Goal: Navigation & Orientation: Find specific page/section

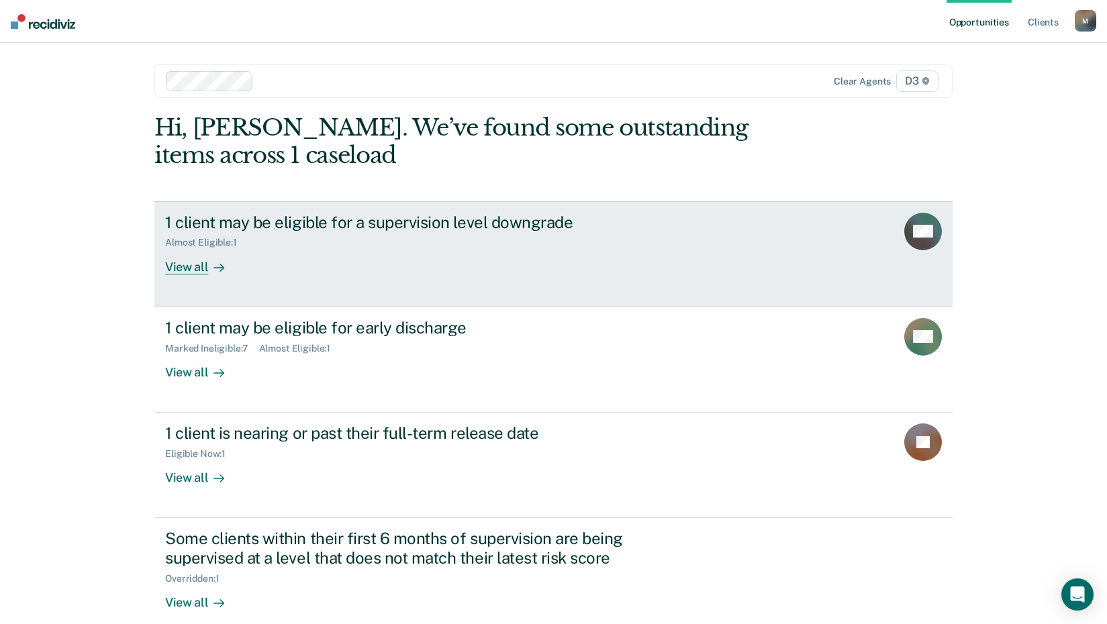
click at [186, 266] on div "View all" at bounding box center [202, 261] width 75 height 26
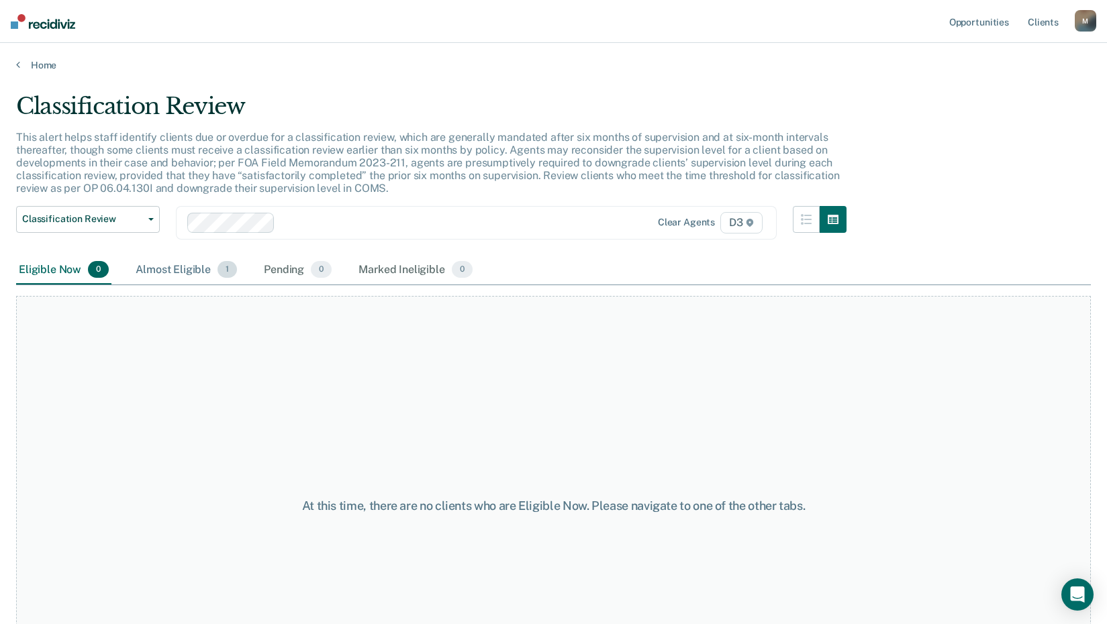
click at [206, 268] on div "Almost Eligible 1" at bounding box center [186, 271] width 107 height 30
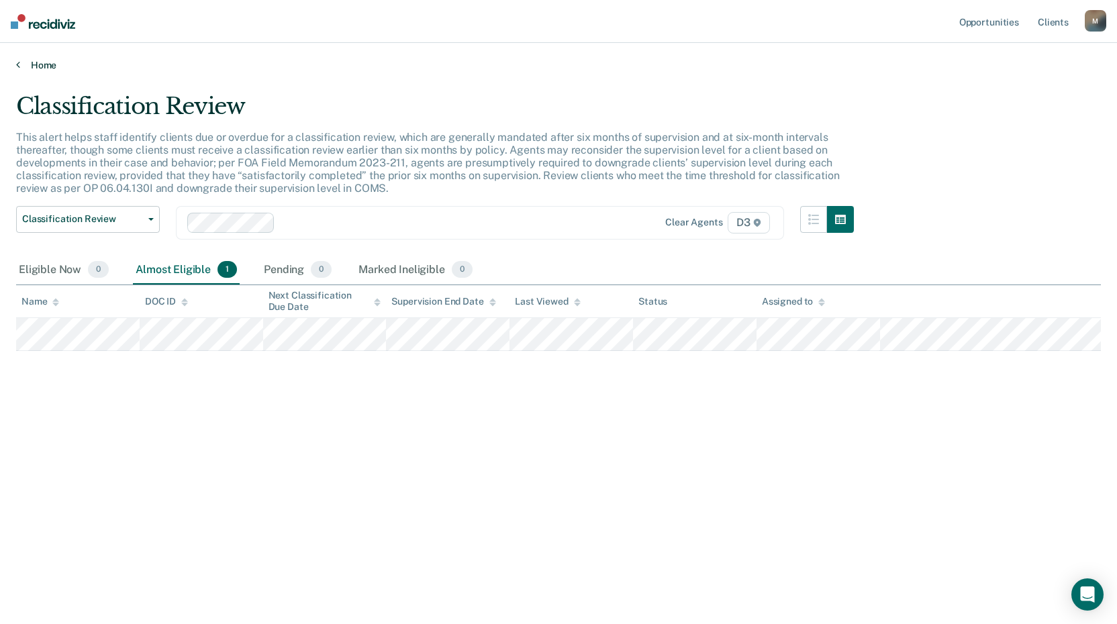
click at [32, 63] on link "Home" at bounding box center [558, 65] width 1084 height 12
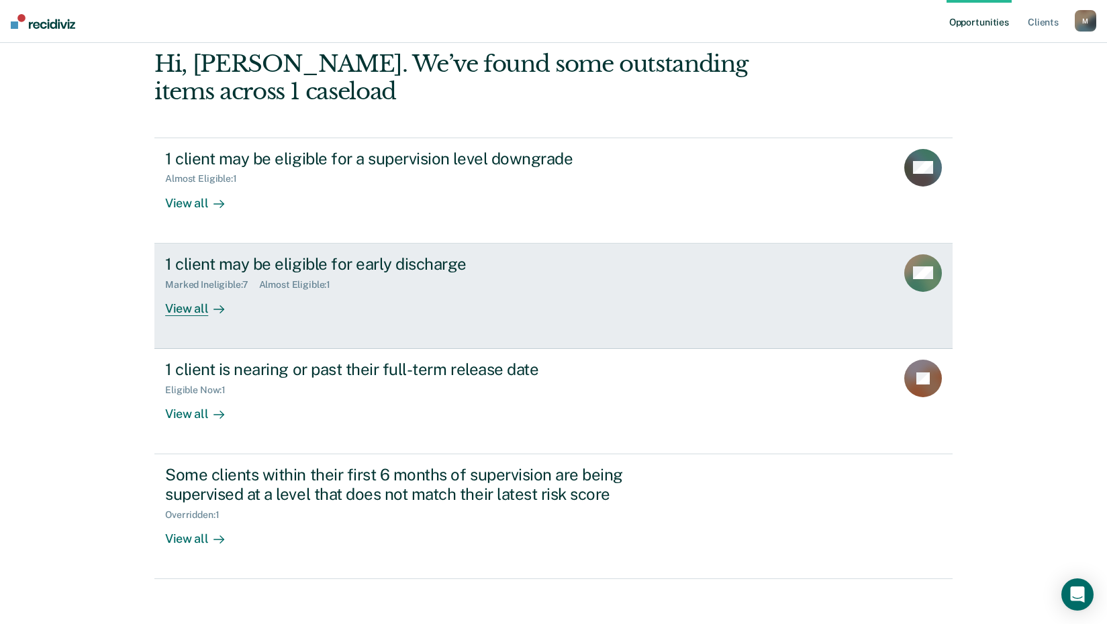
scroll to position [67, 0]
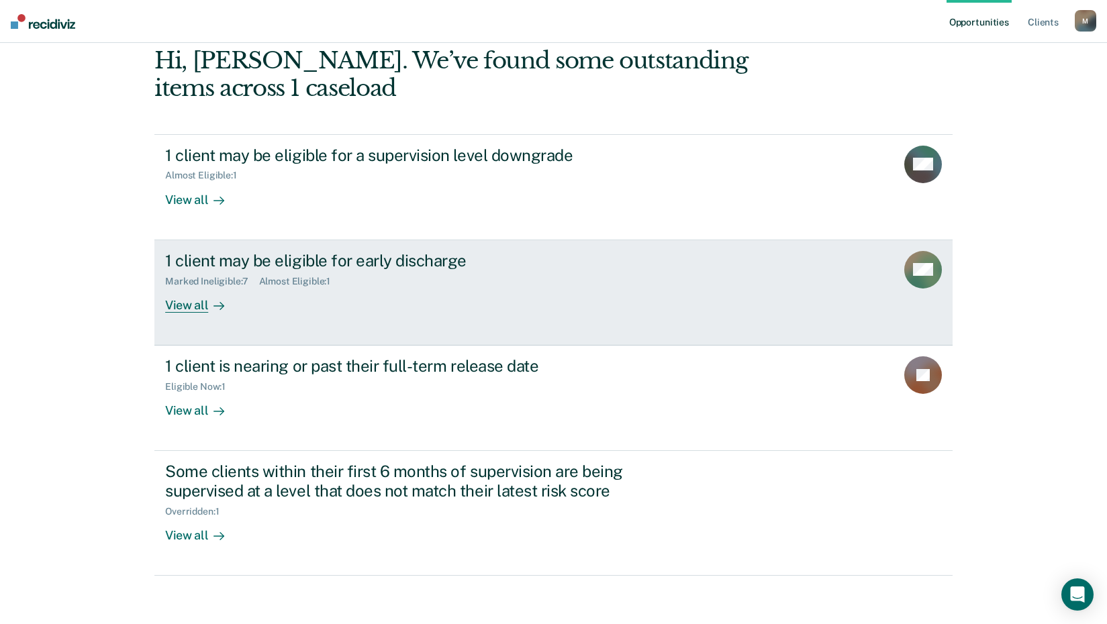
click at [182, 304] on div "View all" at bounding box center [202, 300] width 75 height 26
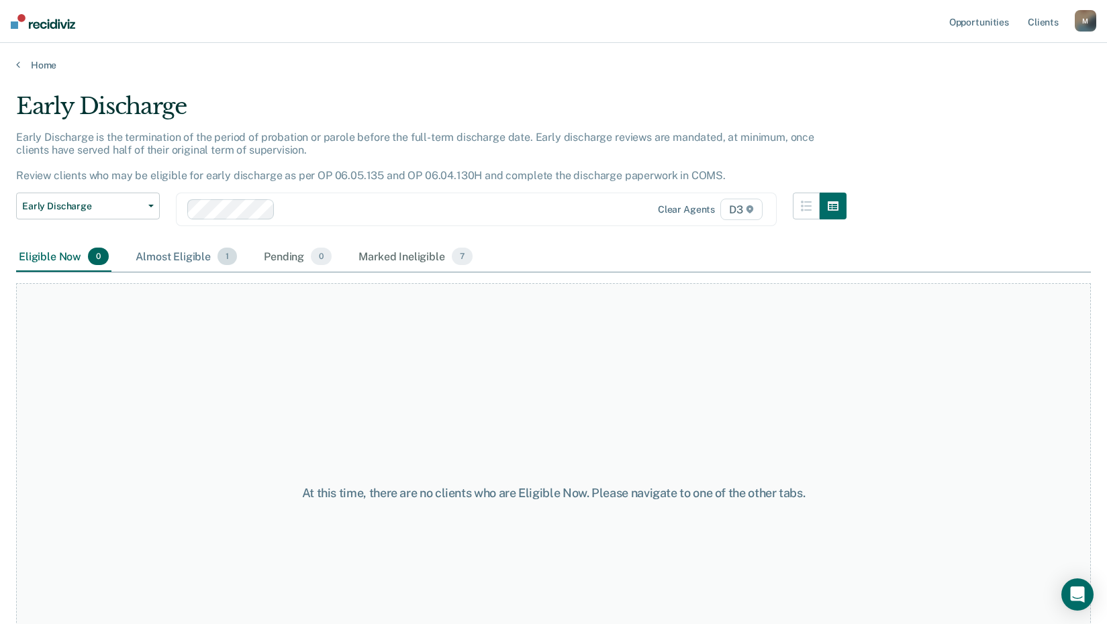
click at [187, 254] on div "Almost Eligible 1" at bounding box center [186, 257] width 107 height 30
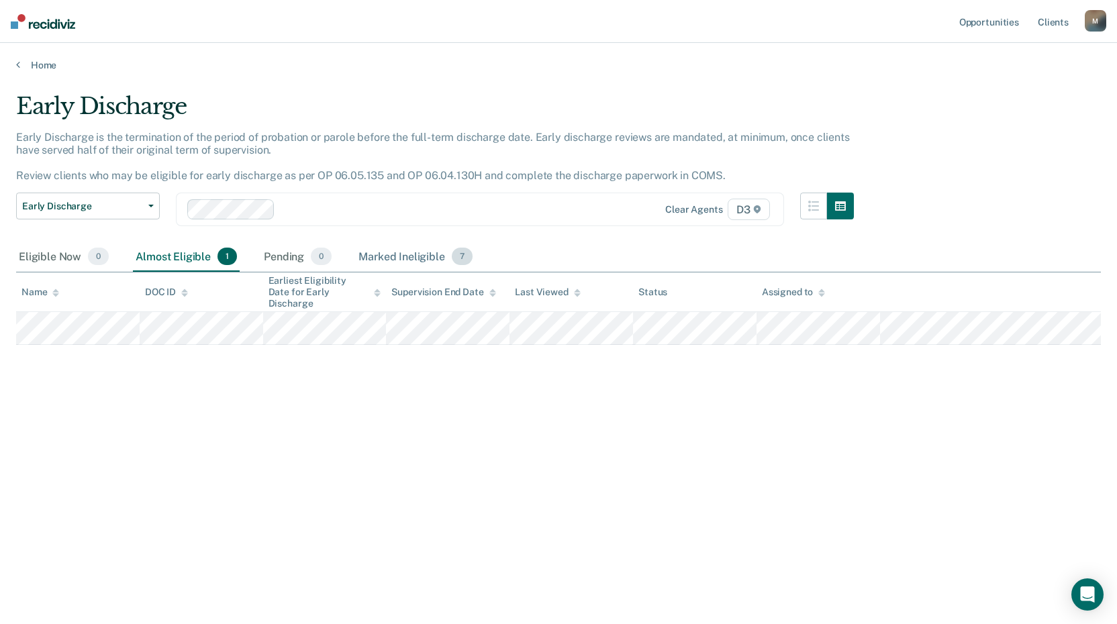
click at [376, 255] on div "Marked Ineligible 7" at bounding box center [415, 257] width 119 height 30
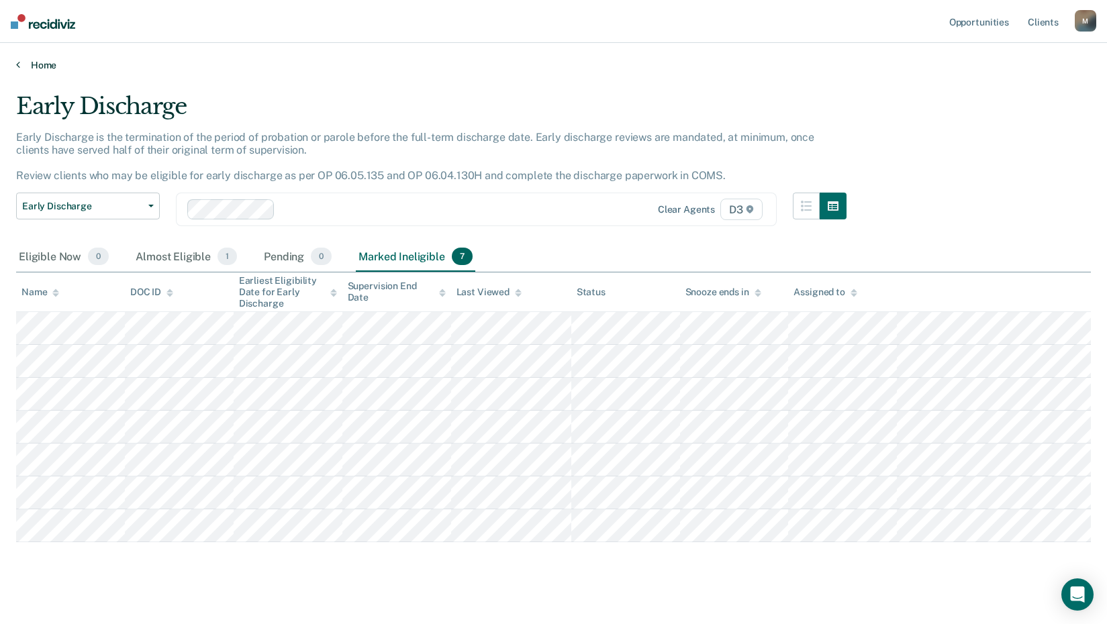
click at [41, 66] on link "Home" at bounding box center [553, 65] width 1074 height 12
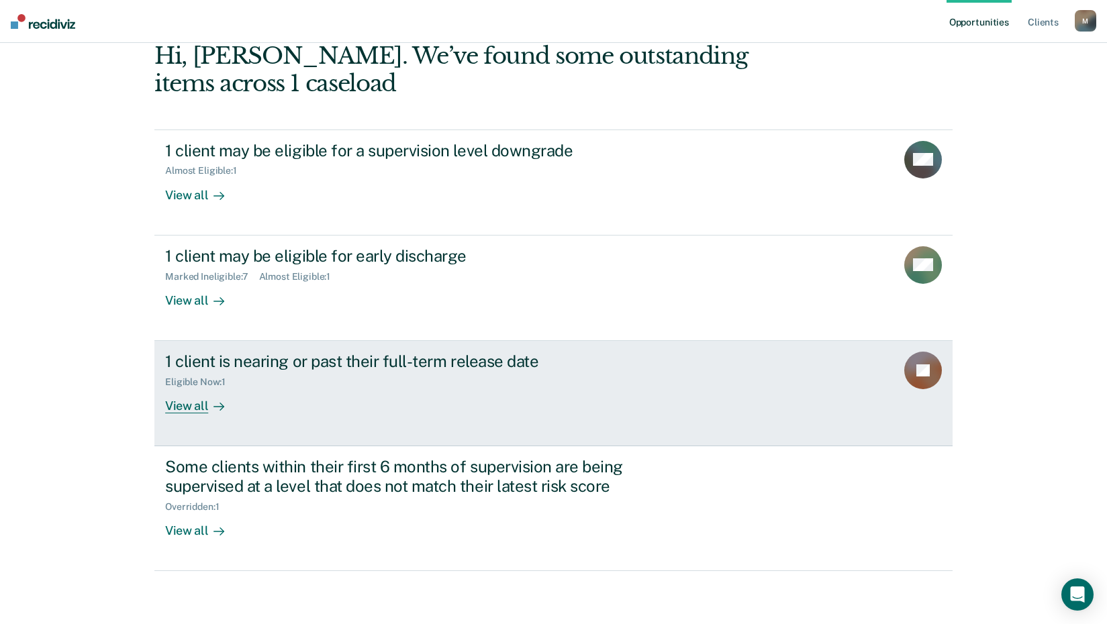
scroll to position [72, 0]
click at [194, 405] on div "View all" at bounding box center [202, 400] width 75 height 26
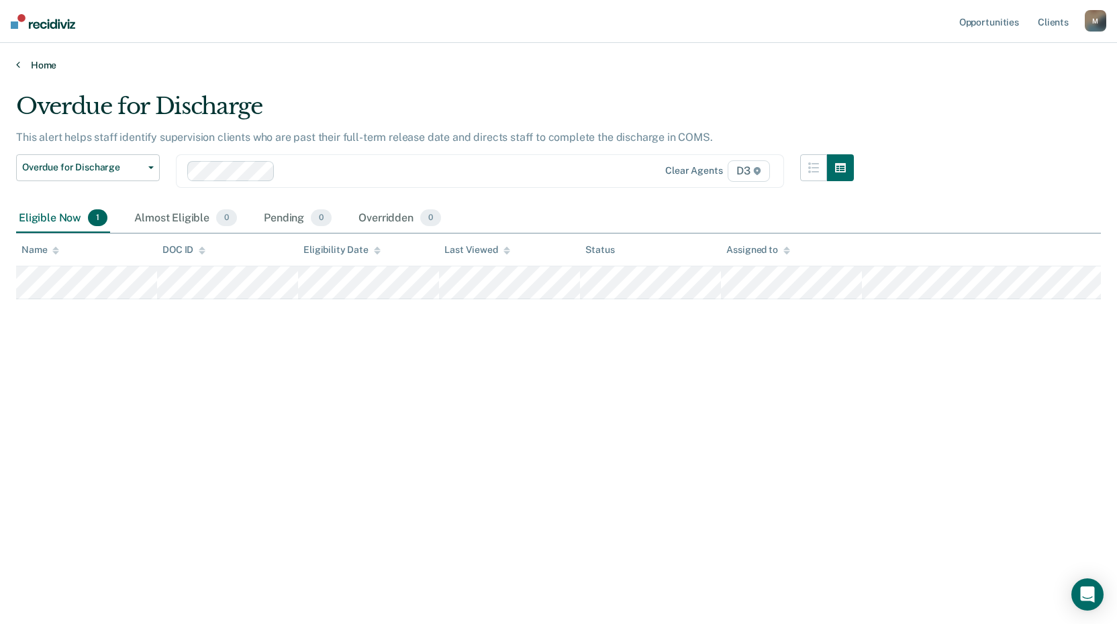
click at [47, 66] on link "Home" at bounding box center [558, 65] width 1084 height 12
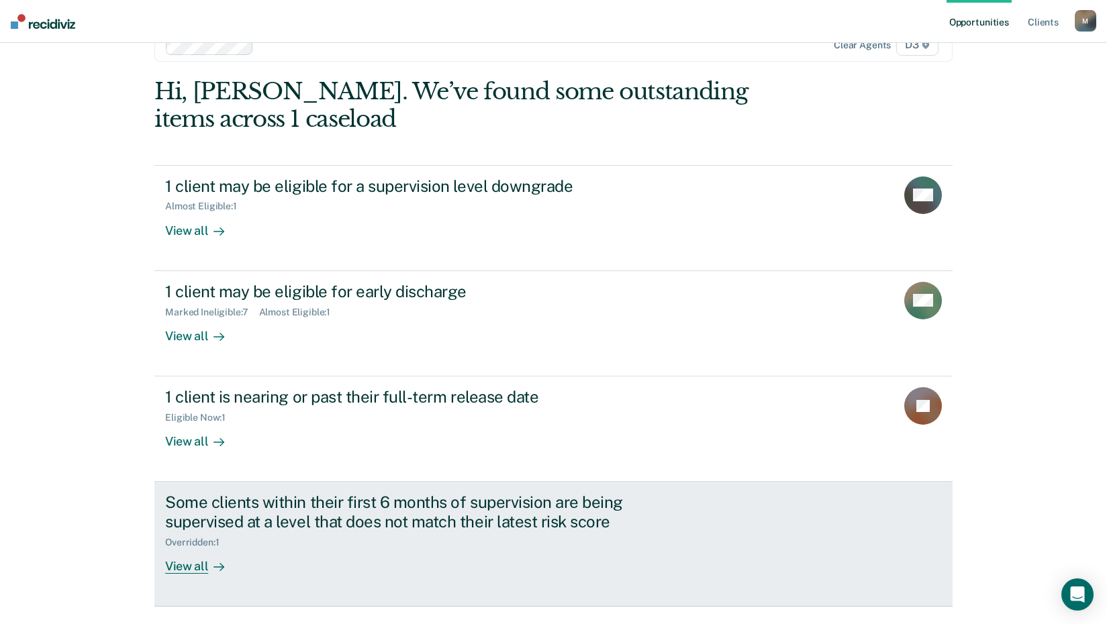
scroll to position [72, 0]
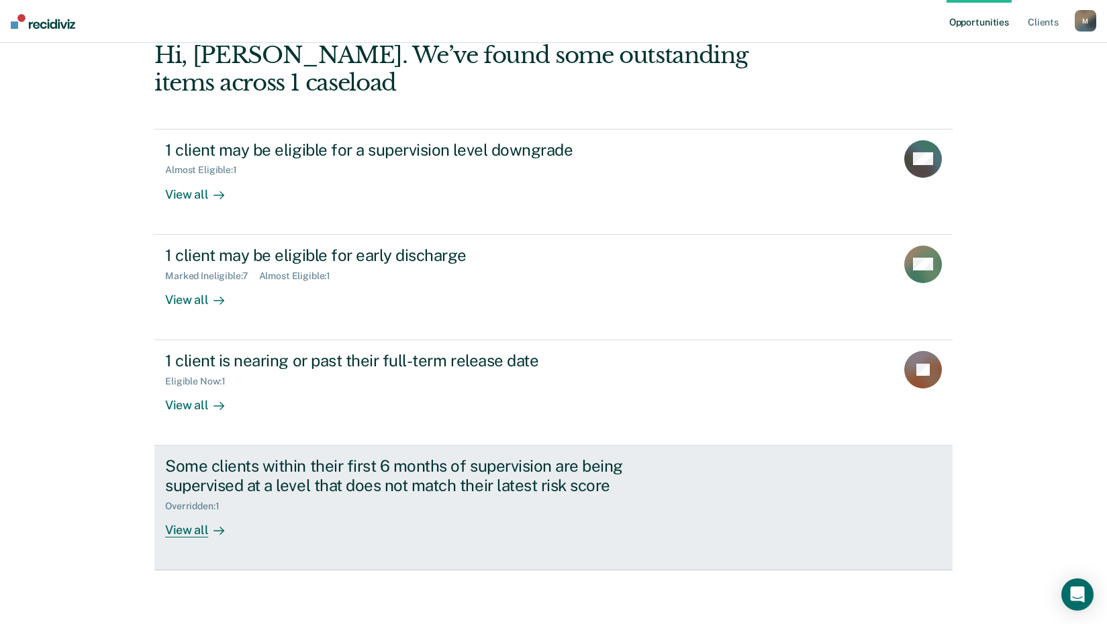
click at [191, 531] on div "View all" at bounding box center [202, 525] width 75 height 26
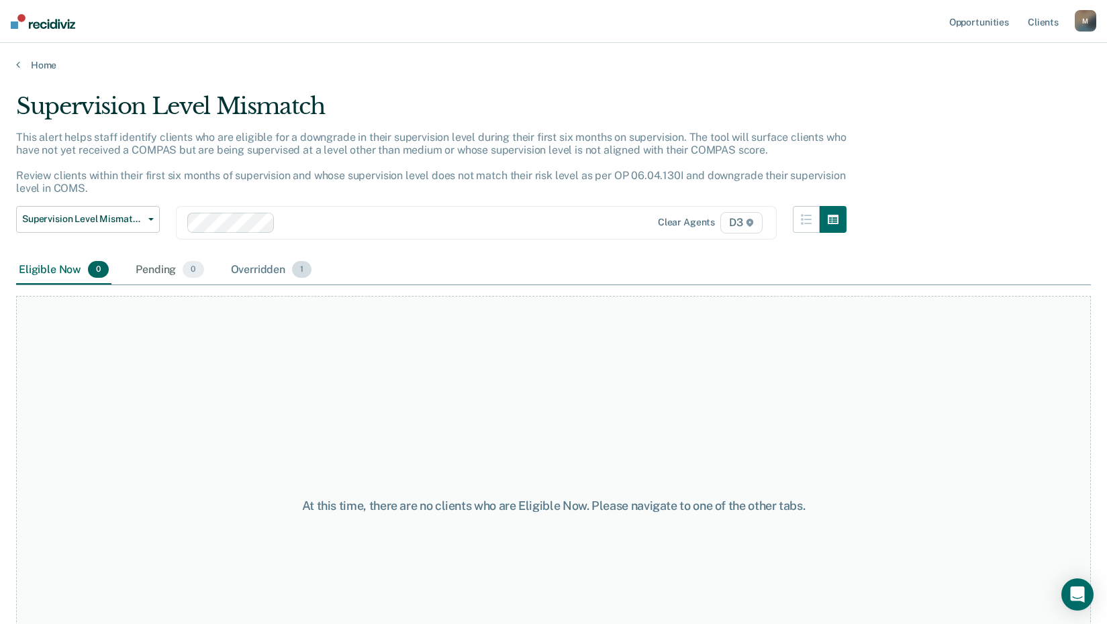
click at [258, 260] on div "Overridden 1" at bounding box center [271, 271] width 87 height 30
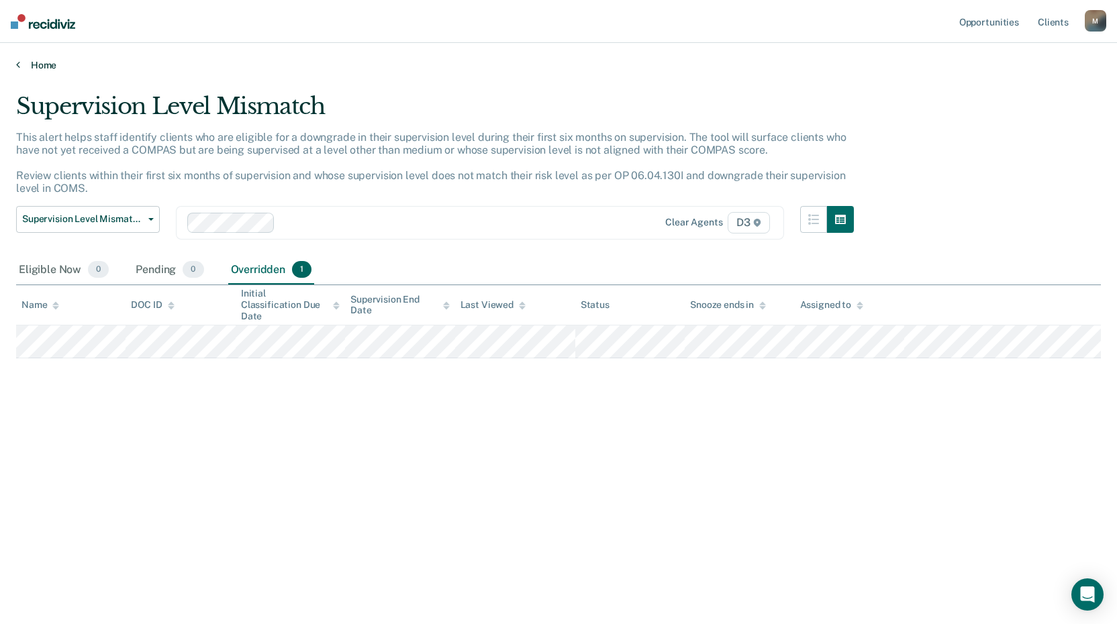
click at [46, 68] on link "Home" at bounding box center [558, 65] width 1084 height 12
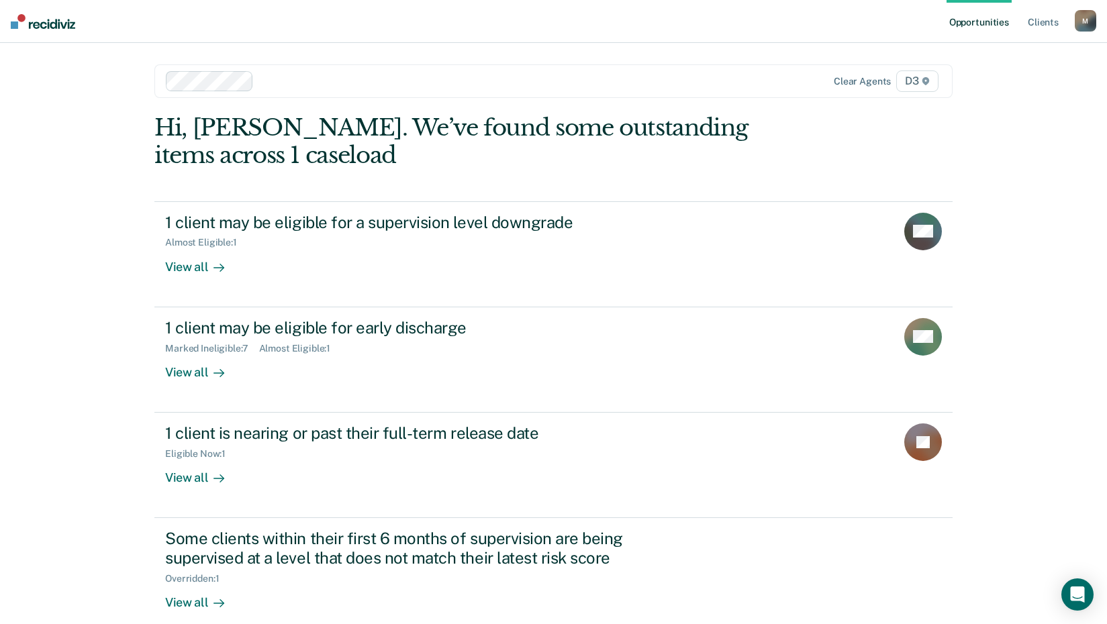
click at [1082, 22] on div "M" at bounding box center [1084, 20] width 21 height 21
click at [1005, 90] on link "Log Out" at bounding box center [1031, 88] width 108 height 11
